Goal: Transaction & Acquisition: Purchase product/service

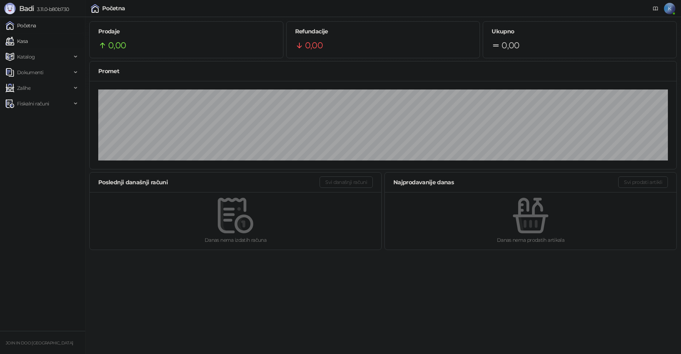
click at [28, 38] on link "Kasa" at bounding box center [17, 41] width 22 height 14
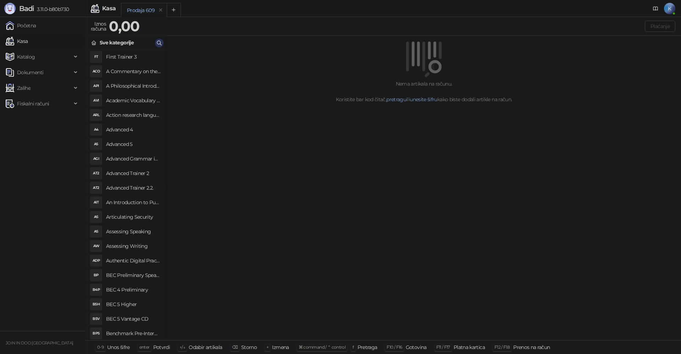
click at [161, 42] on icon "button" at bounding box center [160, 43] width 6 height 6
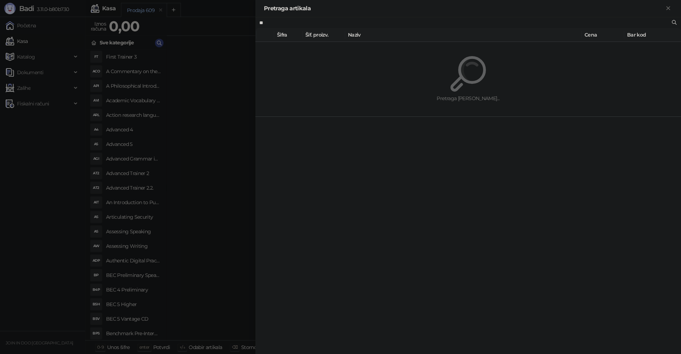
type input "*"
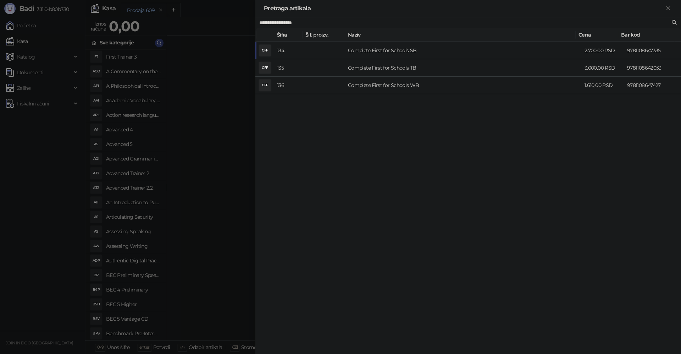
click at [199, 322] on div at bounding box center [340, 177] width 681 height 354
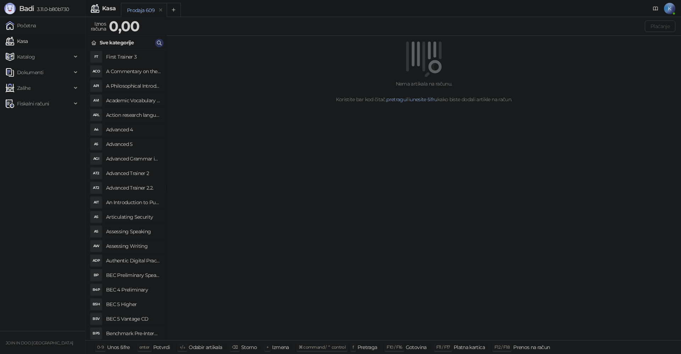
click at [161, 41] on icon "button" at bounding box center [160, 43] width 6 height 6
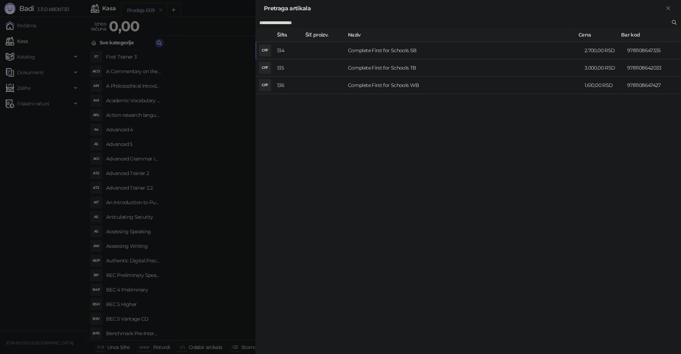
type input "*"
type input "**********"
click at [209, 77] on div at bounding box center [340, 177] width 681 height 354
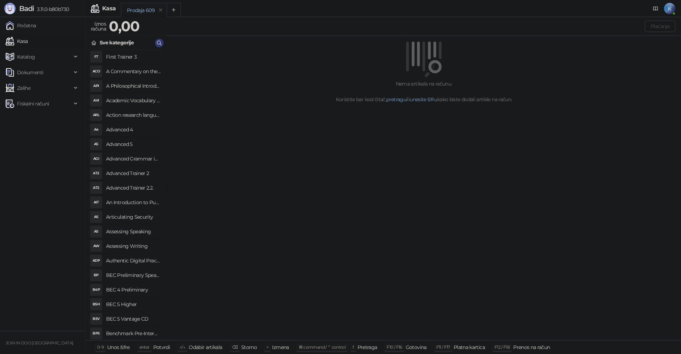
click at [155, 39] on button "button" at bounding box center [159, 43] width 9 height 9
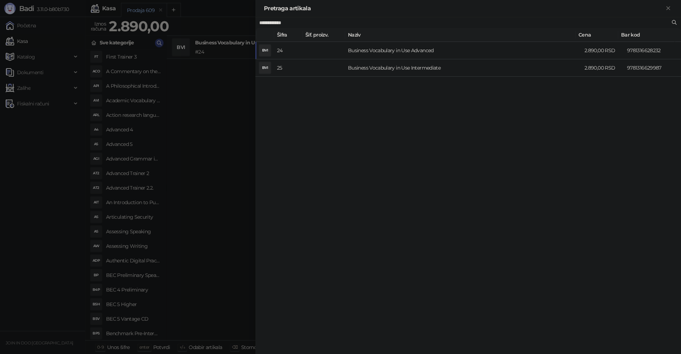
click at [226, 115] on div at bounding box center [340, 177] width 681 height 354
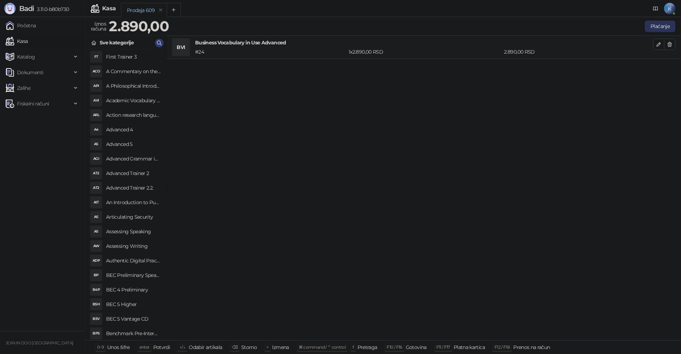
click at [652, 23] on button "Plaćanje" at bounding box center [660, 26] width 31 height 11
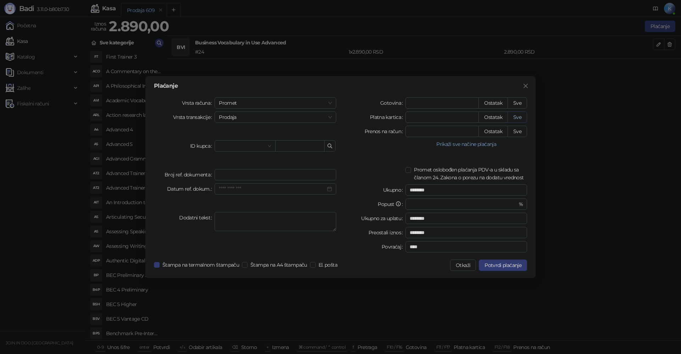
click at [513, 115] on button "Sve" at bounding box center [518, 116] width 20 height 11
type input "****"
click at [499, 267] on span "Potvrdi plaćanje" at bounding box center [503, 265] width 37 height 6
